Goal: Obtain resource: Download file/media

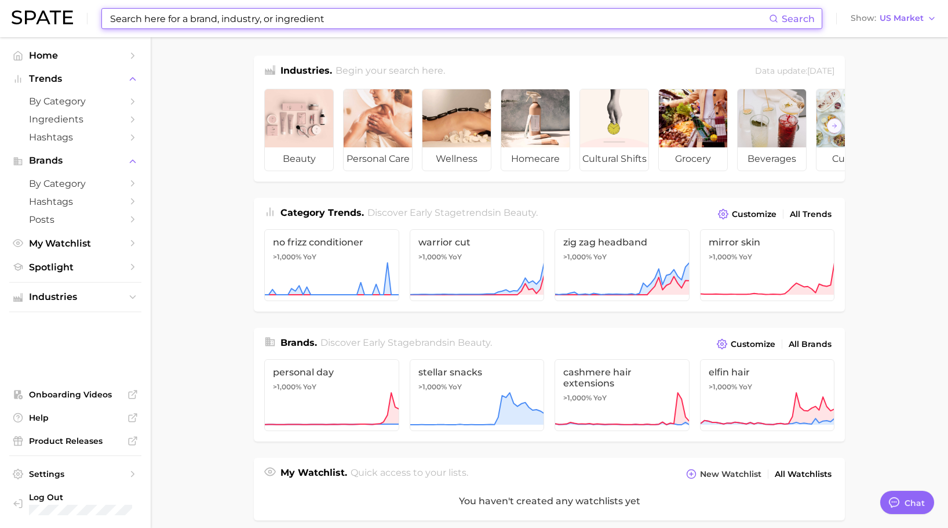
click at [209, 17] on input at bounding box center [439, 19] width 660 height 20
click at [203, 22] on input at bounding box center [439, 19] width 660 height 20
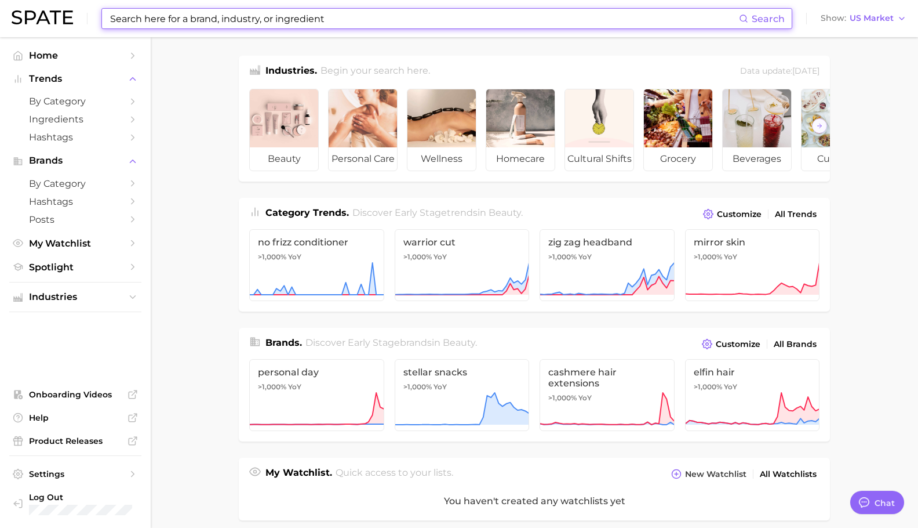
type textarea "x"
click at [199, 23] on input at bounding box center [421, 19] width 625 height 20
click at [193, 13] on input at bounding box center [421, 19] width 625 height 20
click at [206, 22] on input at bounding box center [421, 19] width 625 height 20
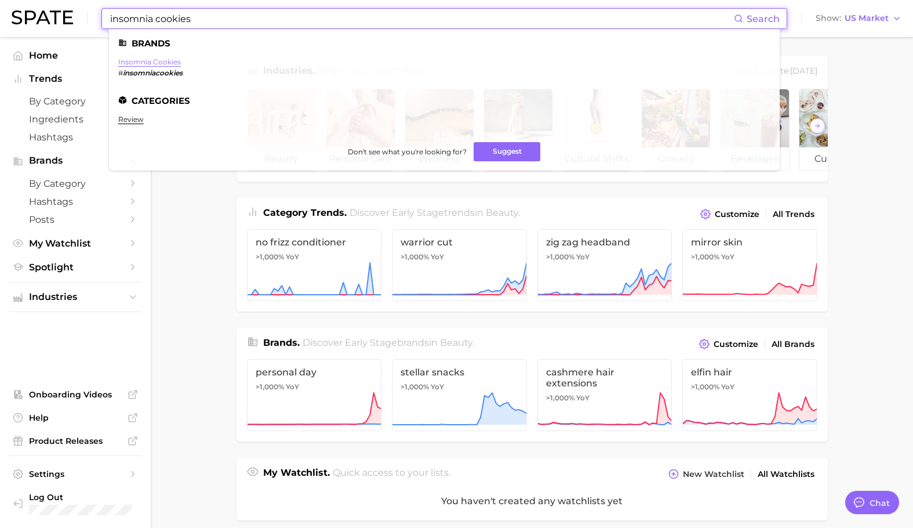
type input "insomnia cookies"
click at [159, 59] on link "insomnia cookies" at bounding box center [149, 61] width 63 height 9
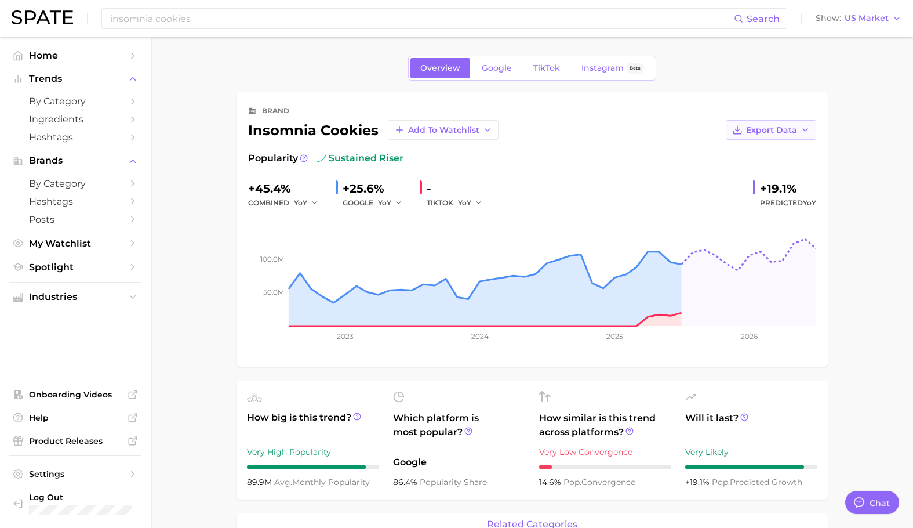
click at [758, 137] on button "Export Data" at bounding box center [771, 130] width 90 height 20
click at [765, 147] on span "Time Series CSV" at bounding box center [742, 152] width 68 height 10
type textarea "x"
click at [262, 74] on div "Overview Google TikTok Instagram Beta" at bounding box center [532, 68] width 591 height 25
click at [256, 23] on input "insomnia cookies" at bounding box center [421, 19] width 625 height 20
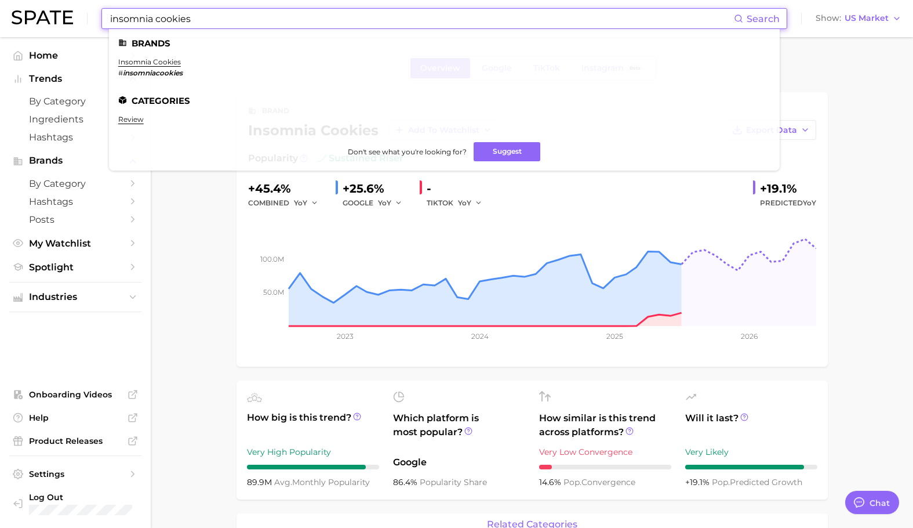
drag, startPoint x: 238, startPoint y: 20, endPoint x: -24, endPoint y: 16, distance: 262.1
click at [0, 16] on html "insomnia cookies Search Brands insomnia cookies # insomniacookies Categories re…" at bounding box center [456, 264] width 913 height 528
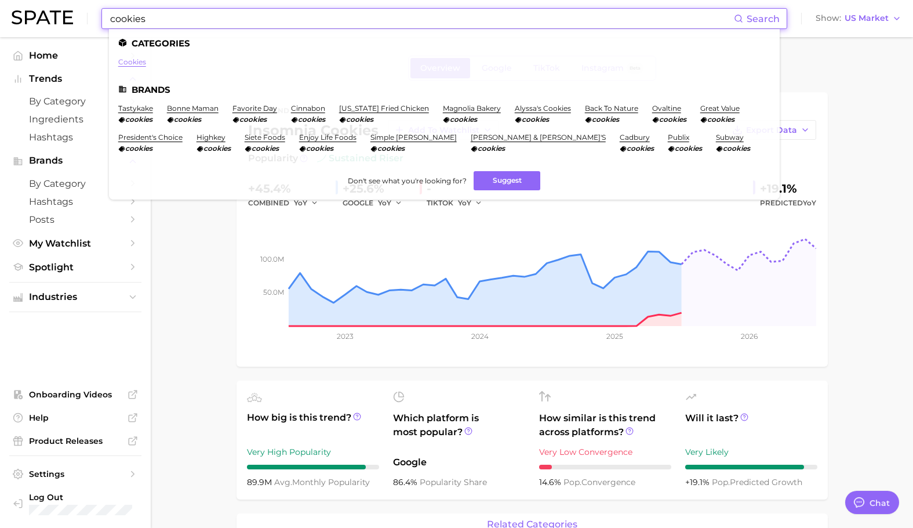
type input "cookies"
click at [138, 60] on link "cookies" at bounding box center [132, 61] width 28 height 9
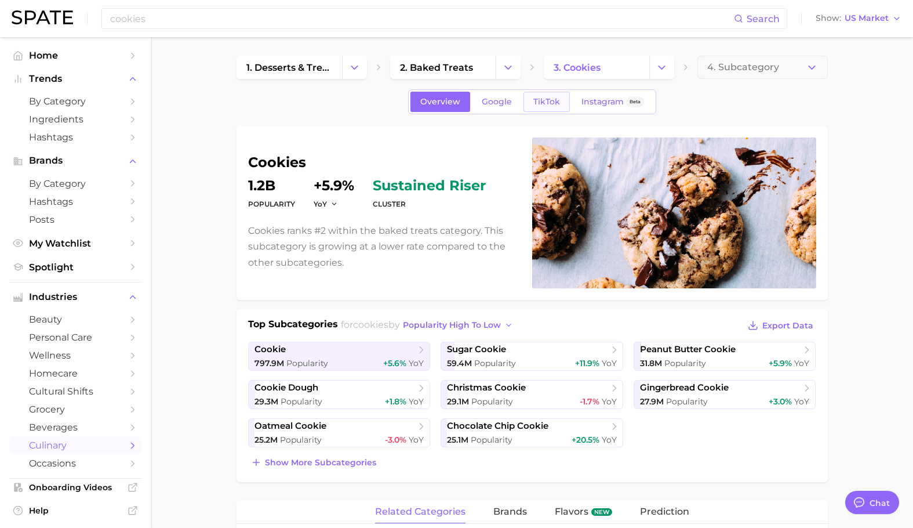
click at [537, 97] on span "TikTok" at bounding box center [546, 102] width 27 height 10
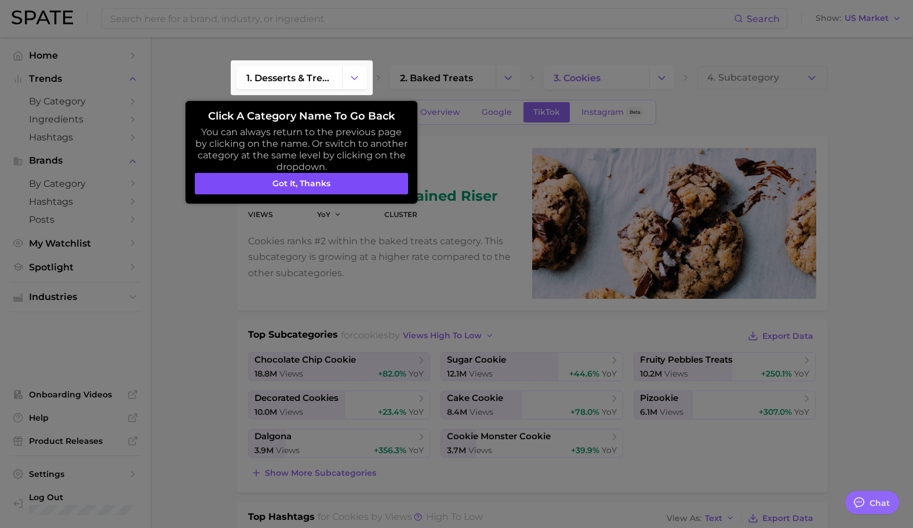
click at [359, 180] on button "Got it, thanks" at bounding box center [301, 184] width 213 height 22
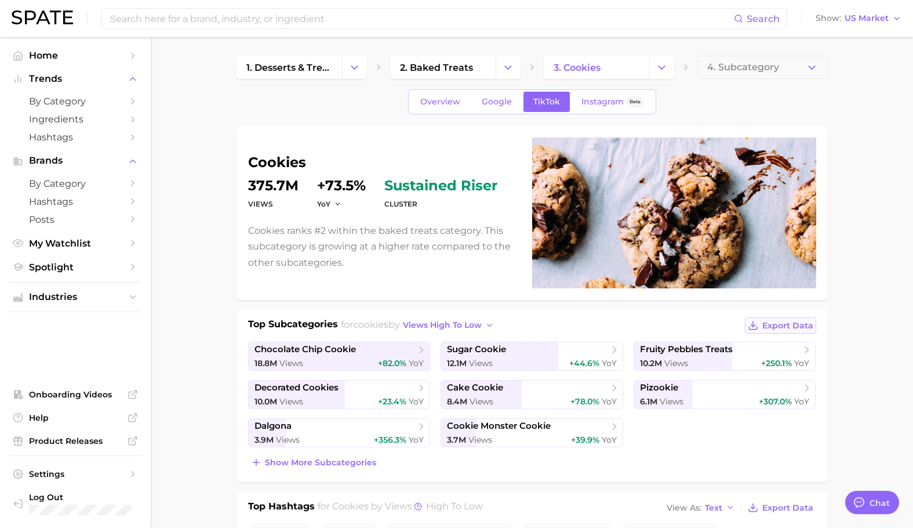
click at [769, 321] on span "Export Data" at bounding box center [787, 326] width 51 height 10
click at [802, 68] on button "4. Subcategory" at bounding box center [762, 67] width 130 height 23
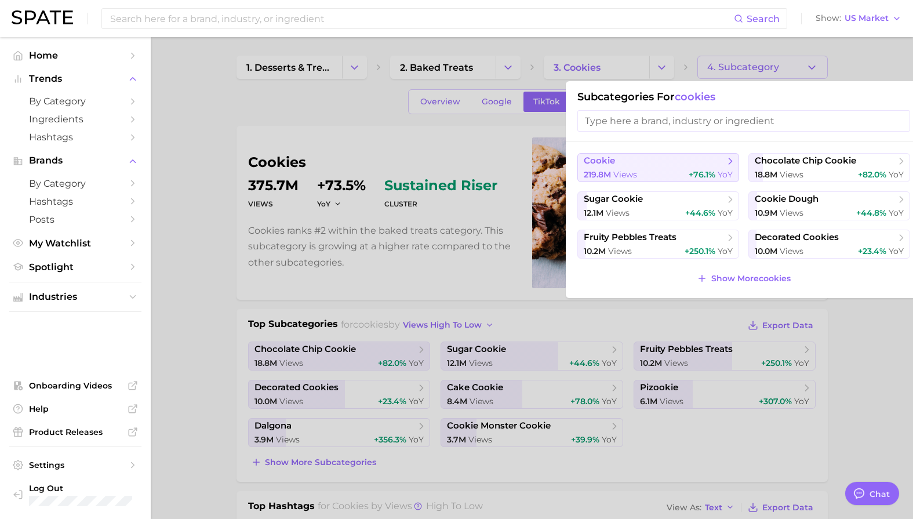
click at [617, 170] on span "views" at bounding box center [625, 174] width 24 height 10
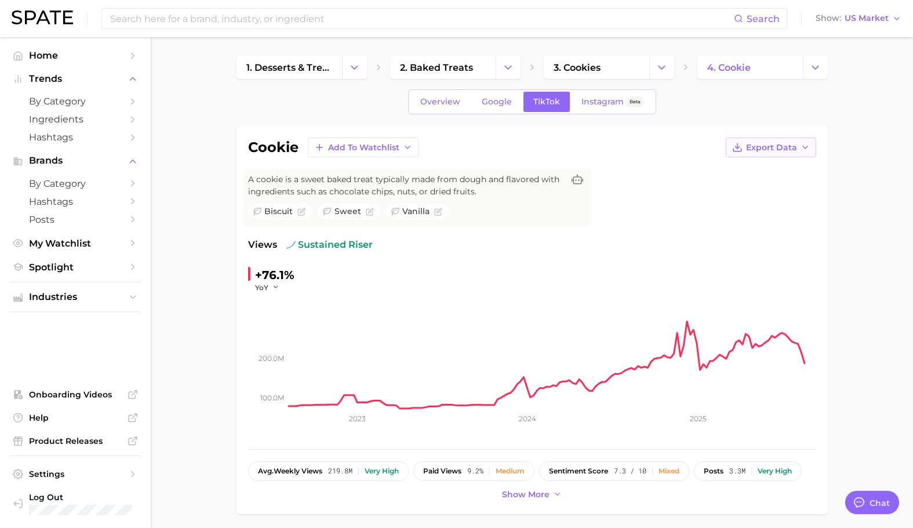
click at [795, 149] on span "Export Data" at bounding box center [771, 148] width 51 height 10
click at [747, 170] on span "Time Series CSV" at bounding box center [742, 169] width 68 height 10
click at [484, 105] on span "Google" at bounding box center [497, 102] width 30 height 10
